Goal: Navigation & Orientation: Find specific page/section

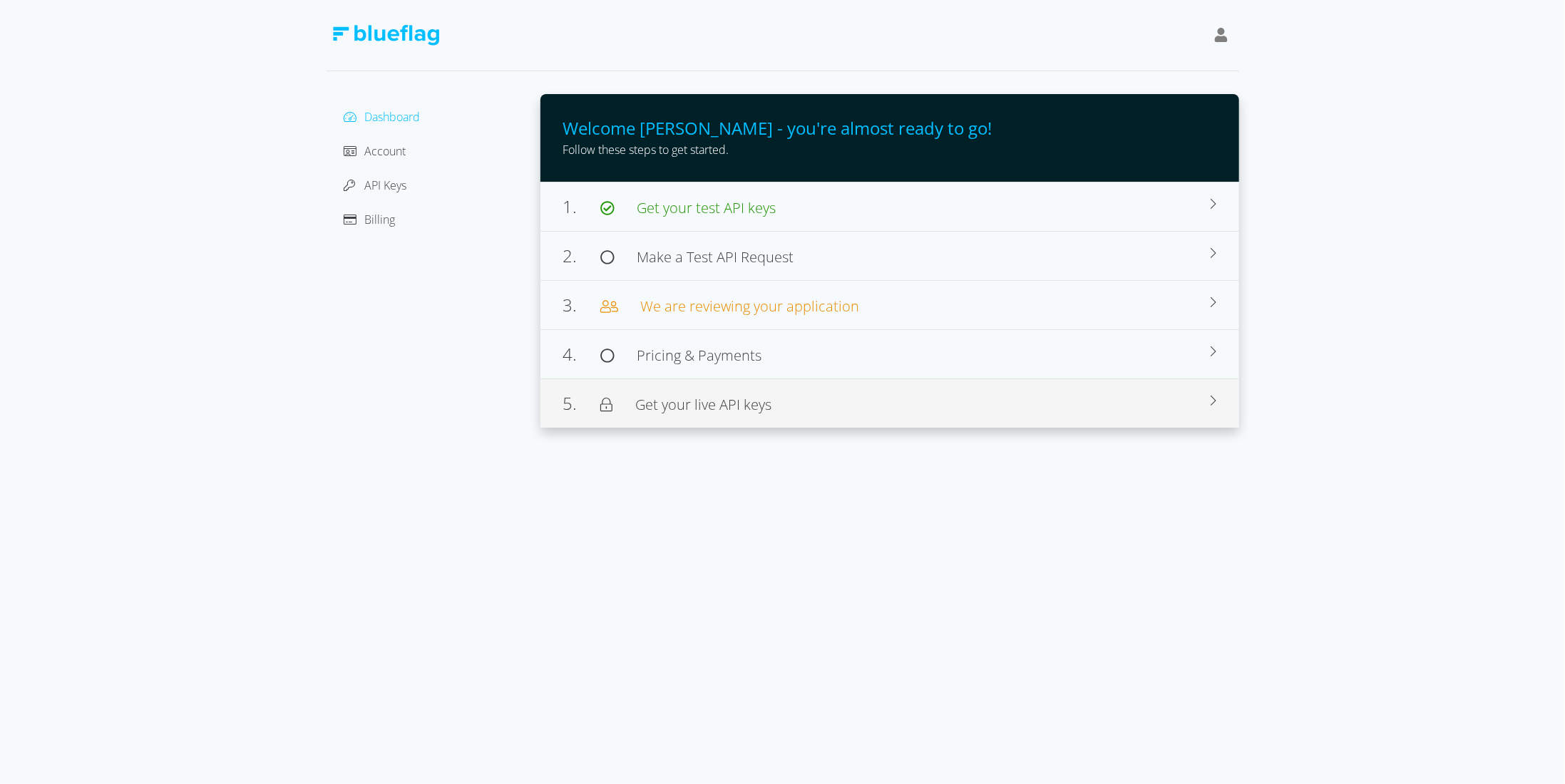
click at [638, 402] on span "Get your live API keys" at bounding box center [691, 405] width 159 height 17
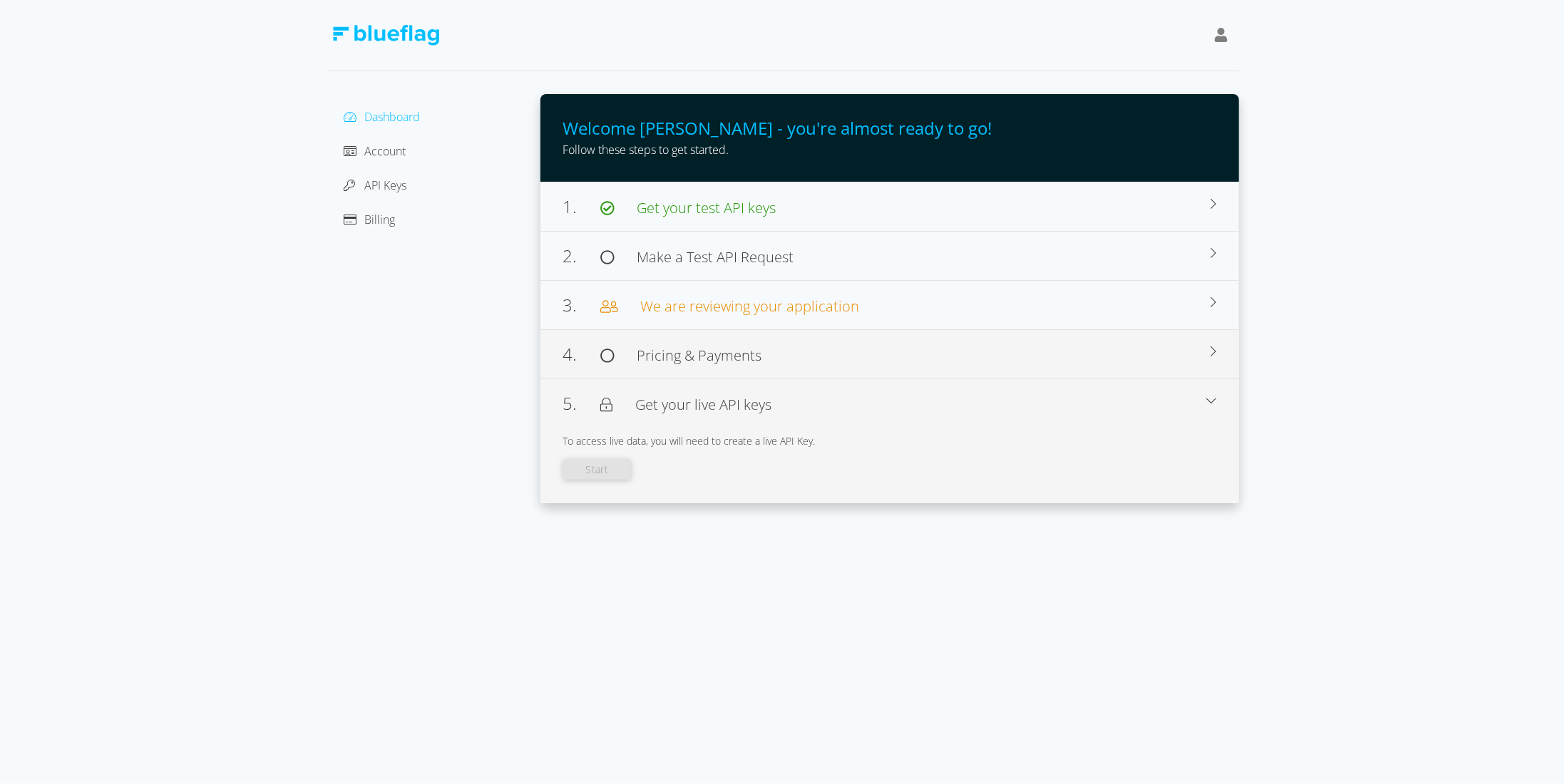
click at [664, 354] on span "Pricing & Payments" at bounding box center [699, 356] width 125 height 20
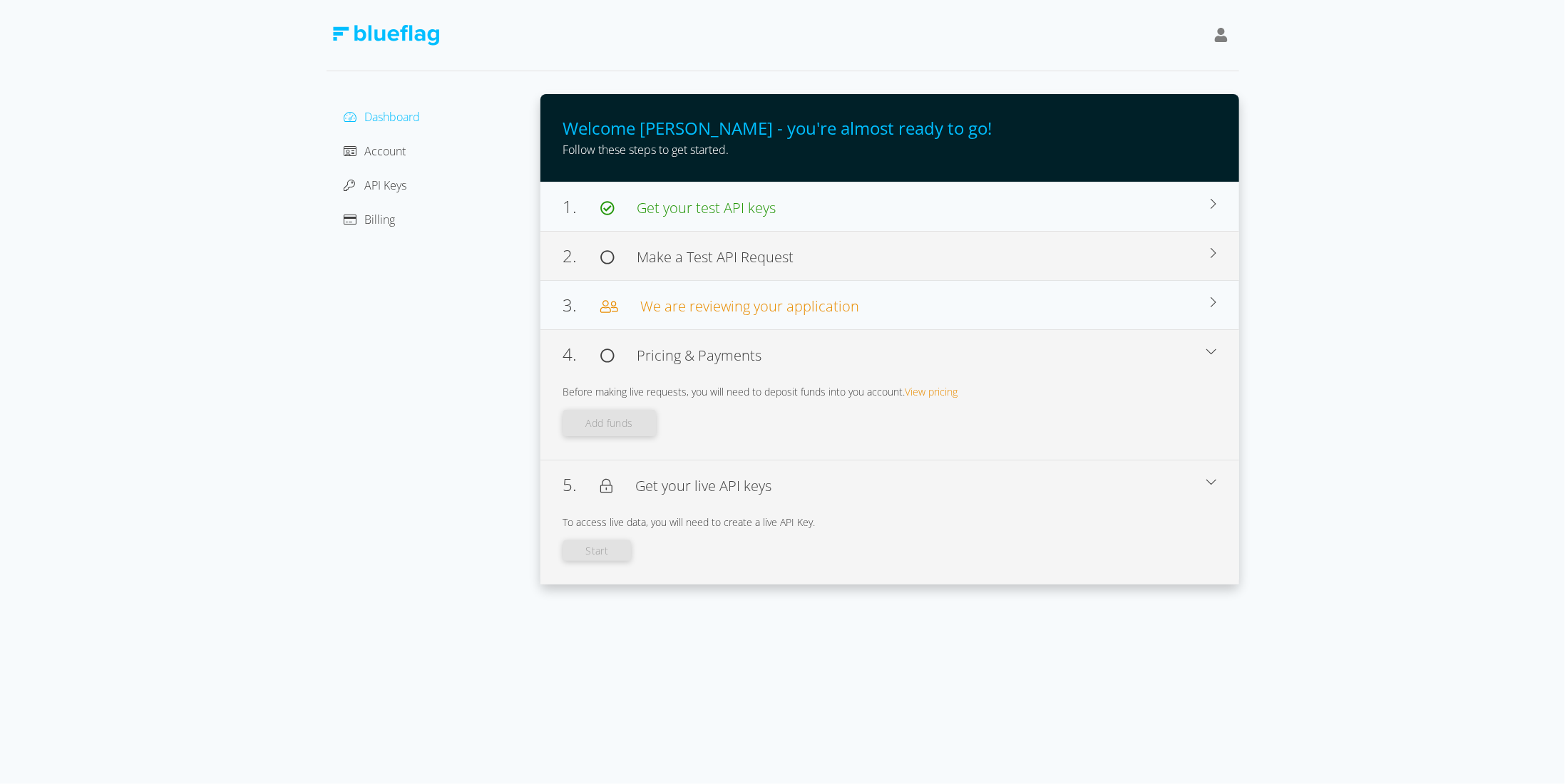
click at [701, 251] on span "Make a Test API Request" at bounding box center [716, 257] width 157 height 20
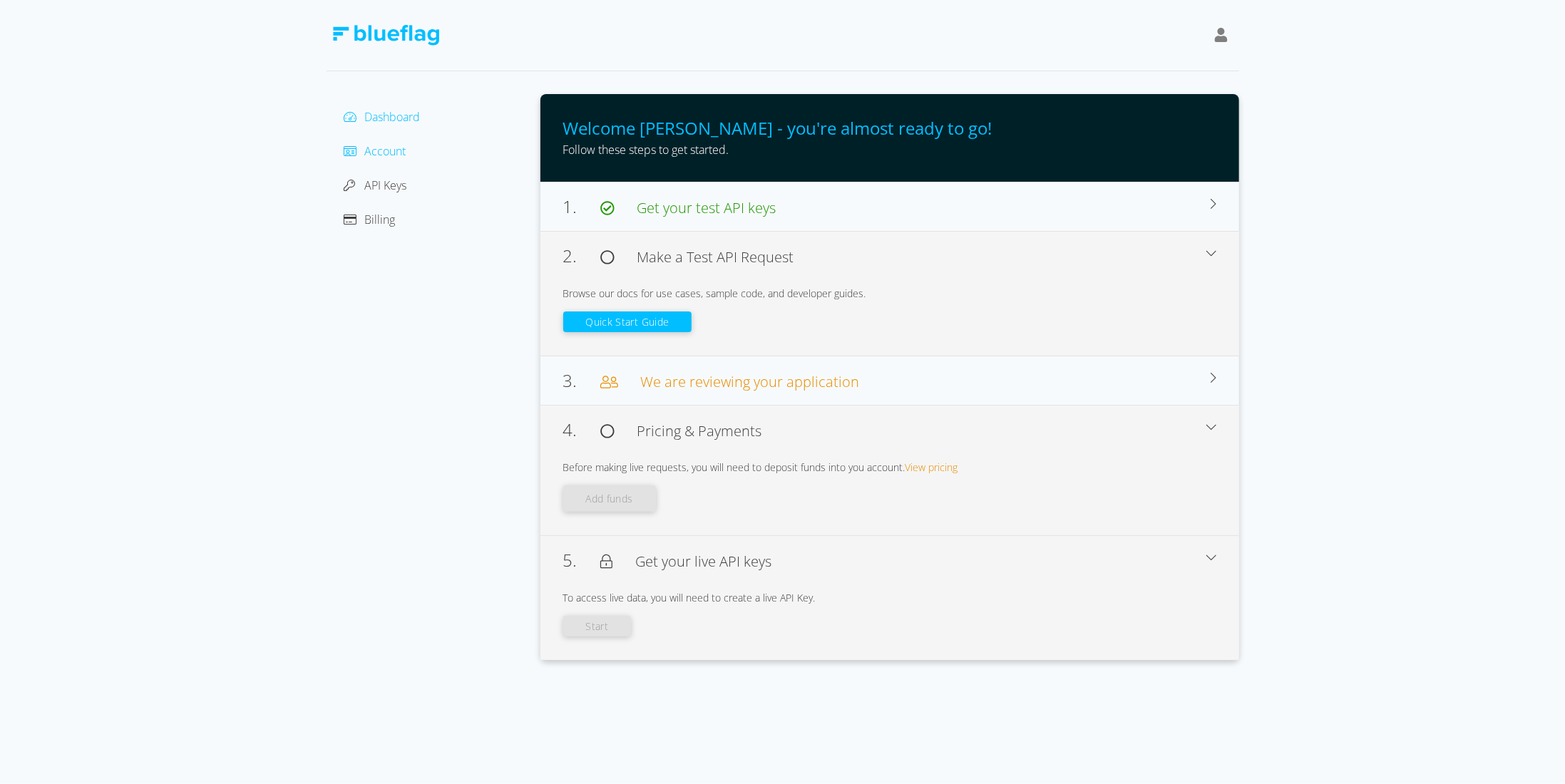
click at [367, 144] on span "Account" at bounding box center [385, 151] width 42 height 15
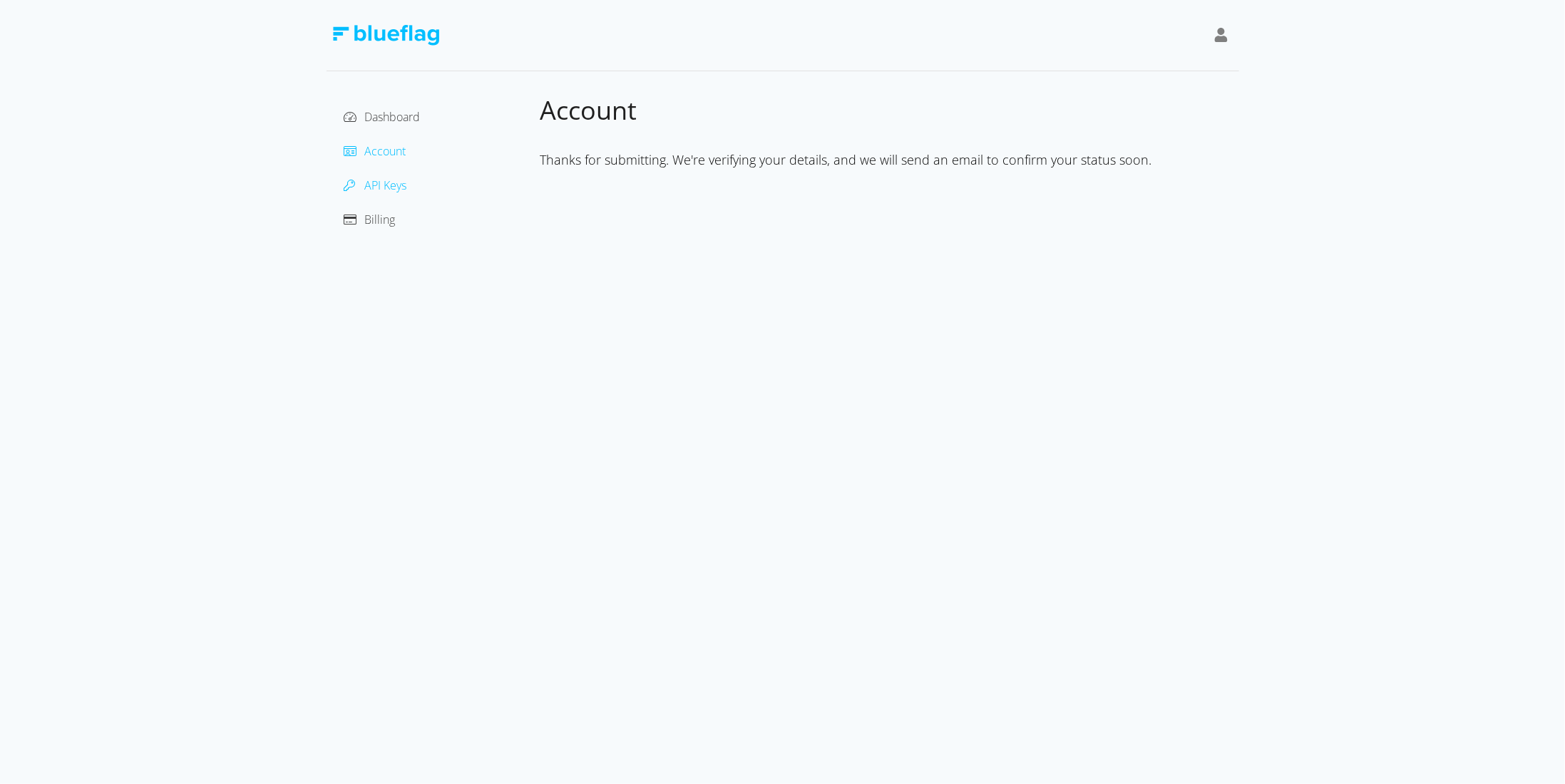
click at [379, 184] on span "API Keys" at bounding box center [386, 185] width 42 height 15
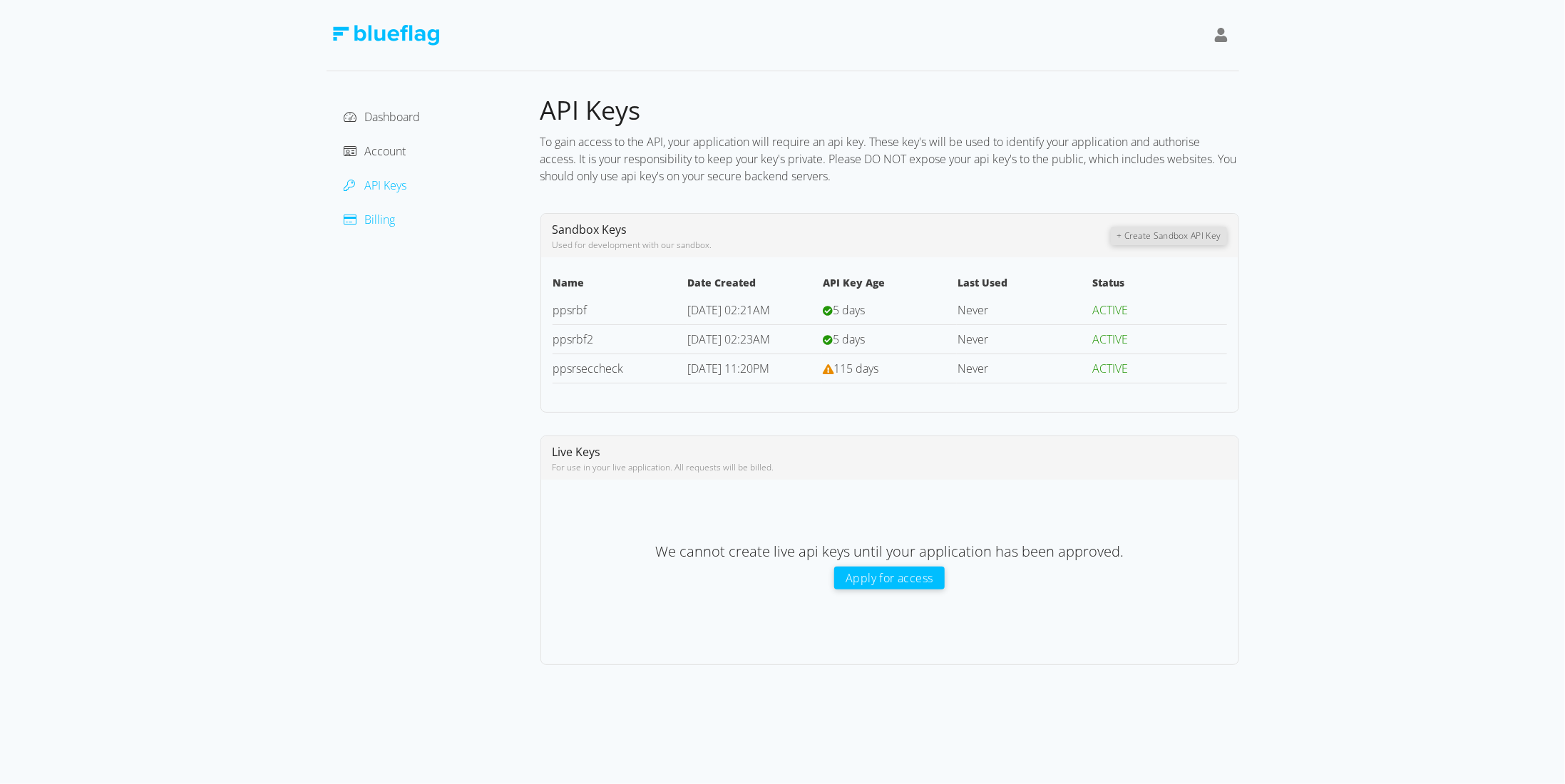
click at [357, 217] on div at bounding box center [354, 219] width 21 height 17
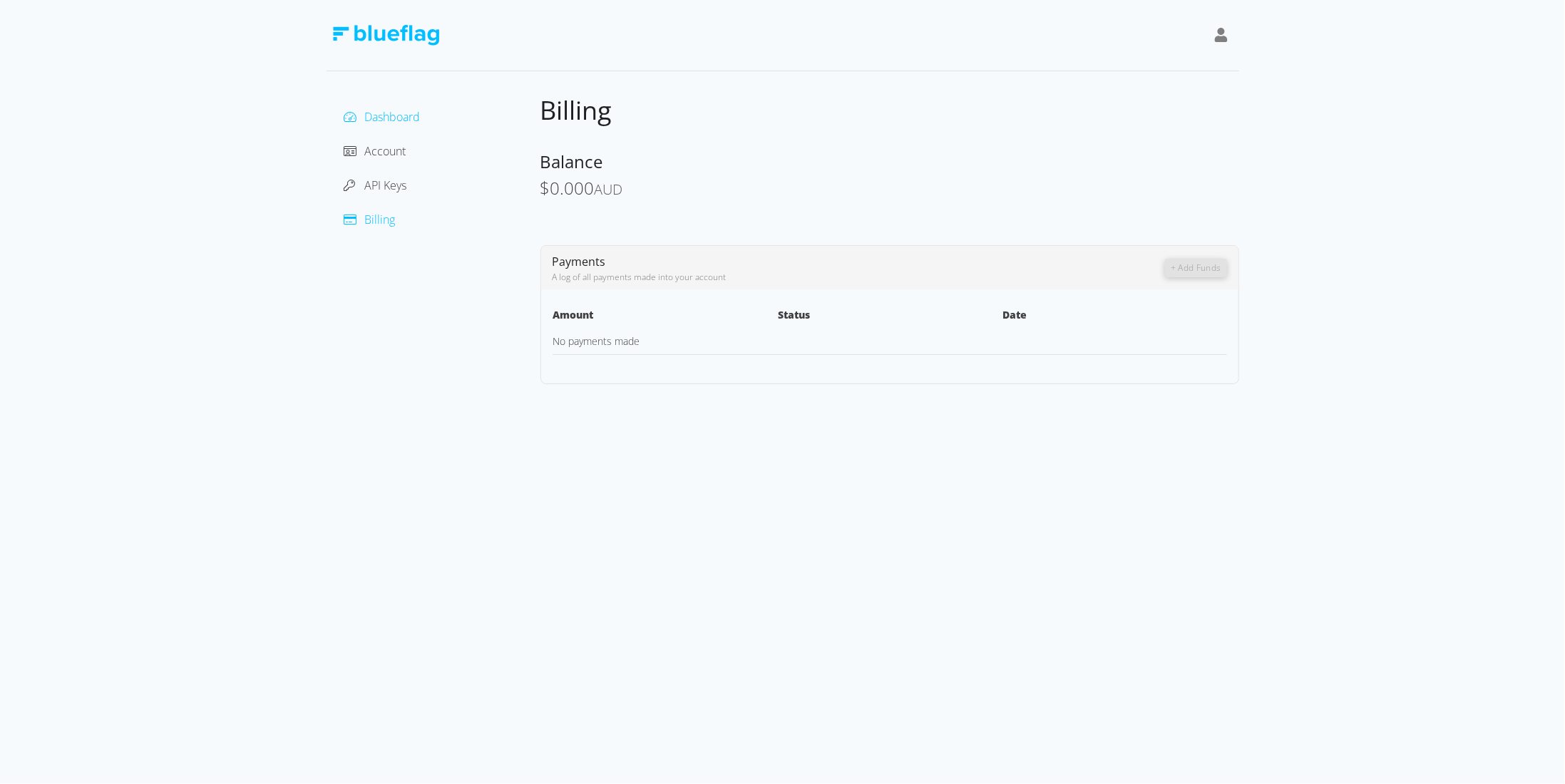
click at [382, 117] on span "Dashboard" at bounding box center [392, 116] width 55 height 15
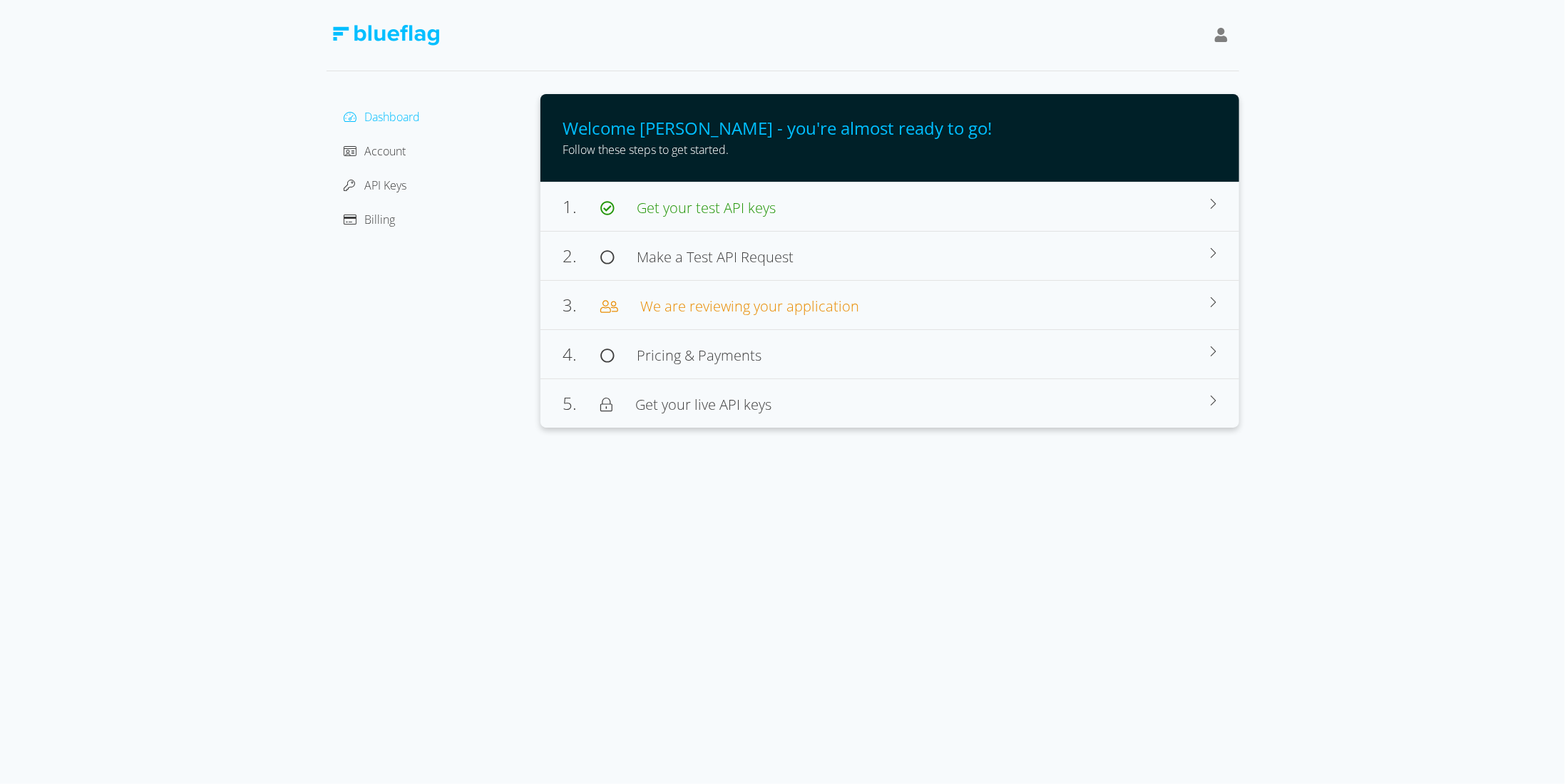
click at [1223, 32] on icon at bounding box center [1221, 35] width 13 height 15
click at [402, 16] on div at bounding box center [782, 36] width 913 height 72
click at [412, 33] on img at bounding box center [385, 35] width 107 height 20
